Goal: Task Accomplishment & Management: Manage account settings

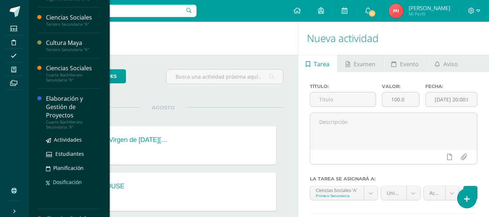
scroll to position [198, 0]
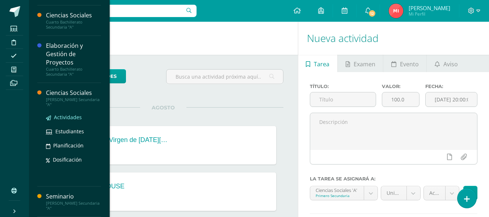
click at [70, 116] on span "Actividades" at bounding box center [68, 117] width 28 height 7
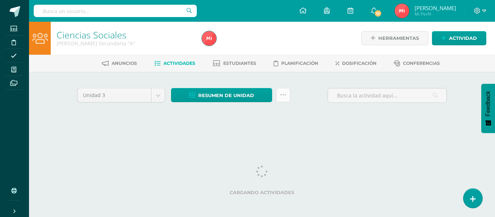
click at [282, 99] on link at bounding box center [283, 95] width 14 height 14
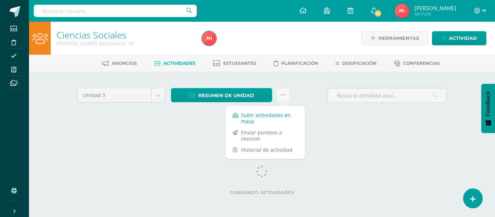
click at [273, 118] on link "Subir actividades en masa" at bounding box center [265, 117] width 80 height 17
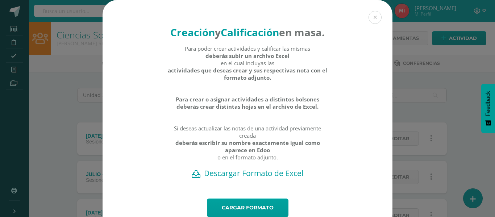
click at [249, 178] on h2 "Descargar Formato de Excel" at bounding box center [247, 173] width 264 height 10
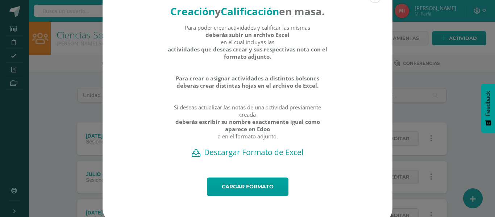
scroll to position [41, 0]
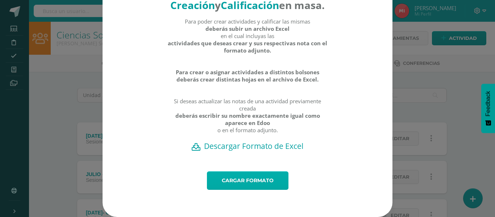
click at [238, 179] on link "Cargar formato" at bounding box center [247, 180] width 81 height 18
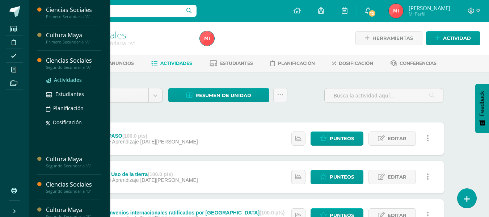
click at [66, 78] on span "Actividades" at bounding box center [68, 79] width 28 height 7
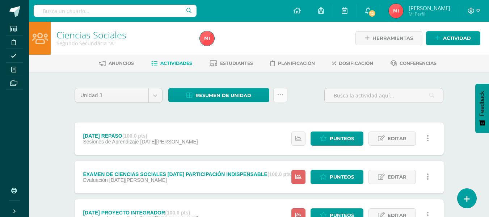
click at [276, 97] on link at bounding box center [280, 95] width 14 height 14
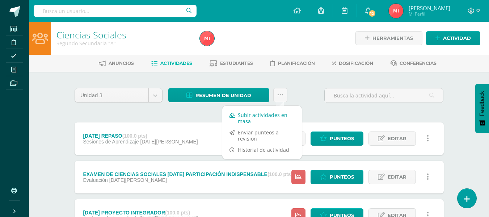
click at [277, 115] on link "Subir actividades en masa" at bounding box center [262, 117] width 80 height 17
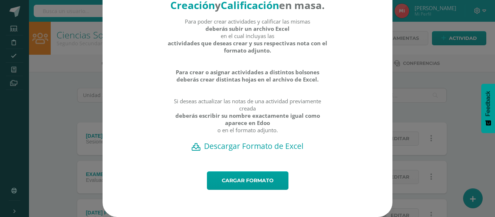
scroll to position [41, 0]
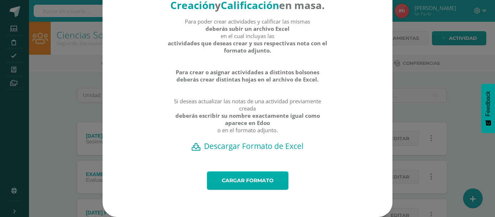
click at [251, 179] on link "Cargar formato" at bounding box center [247, 180] width 81 height 18
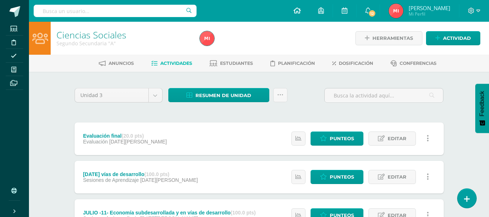
click at [296, 10] on icon at bounding box center [297, 10] width 7 height 7
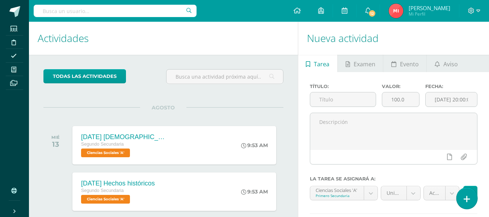
click at [464, 200] on icon at bounding box center [467, 199] width 7 height 8
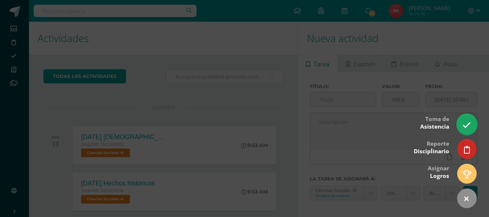
click at [466, 124] on icon at bounding box center [467, 125] width 8 height 8
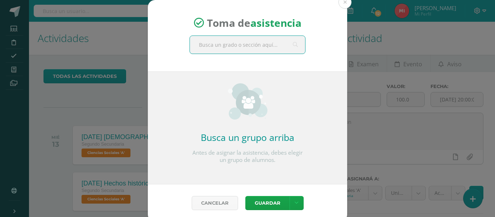
click at [236, 44] on input "text" at bounding box center [247, 45] width 115 height 18
type input "TERCER"
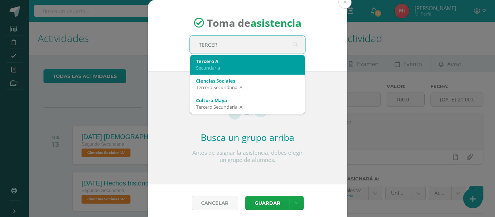
click at [225, 67] on div "Secundaria" at bounding box center [247, 67] width 103 height 7
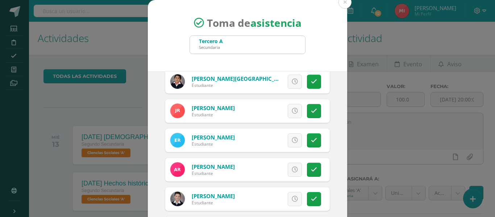
scroll to position [578, 0]
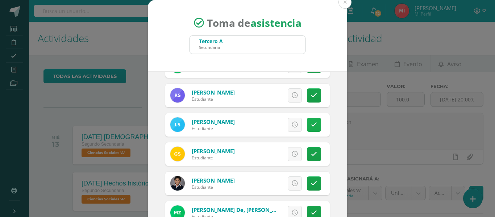
click at [311, 124] on icon at bounding box center [314, 125] width 6 height 6
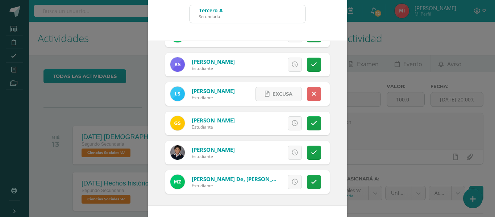
scroll to position [57, 0]
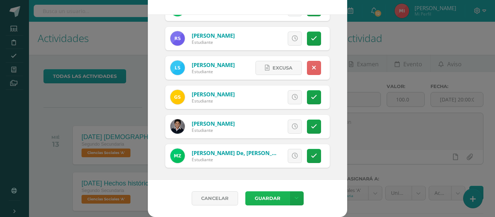
click at [278, 199] on button "Guardar" at bounding box center [267, 198] width 44 height 14
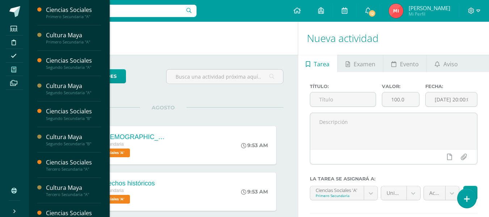
click at [17, 67] on span at bounding box center [14, 69] width 16 height 10
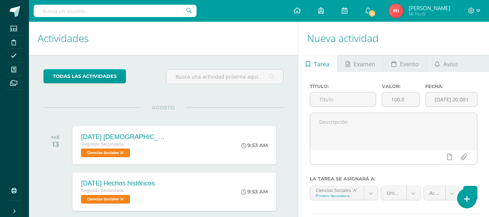
click at [173, 45] on h1 "Actividades" at bounding box center [164, 38] width 252 height 33
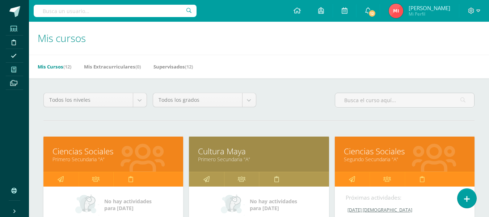
click at [16, 28] on icon at bounding box center [13, 29] width 7 height 6
